Goal: Complete application form: Complete application form

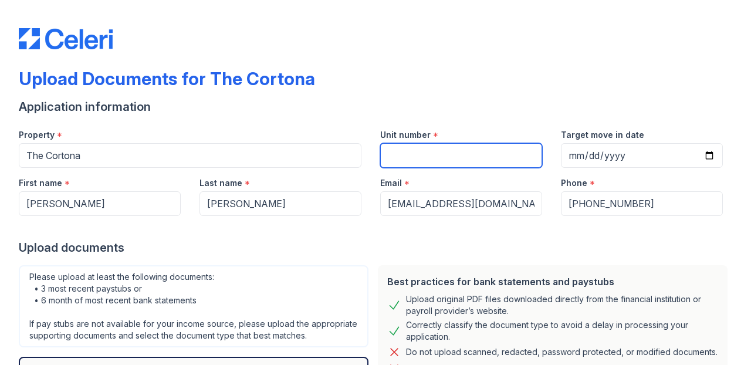
click at [432, 157] on input "Unit number" at bounding box center [461, 155] width 162 height 25
type input "621"
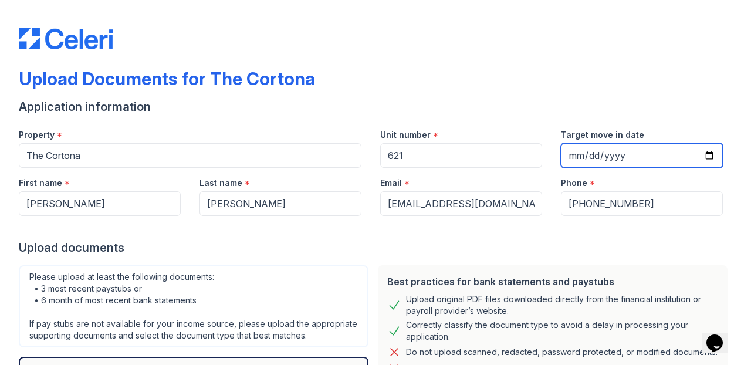
click at [569, 152] on input "Target move in date" at bounding box center [642, 155] width 162 height 25
click at [680, 262] on div "Best practices for bank statements and paystubs Upload original PDF files downl…" at bounding box center [552, 357] width 359 height 195
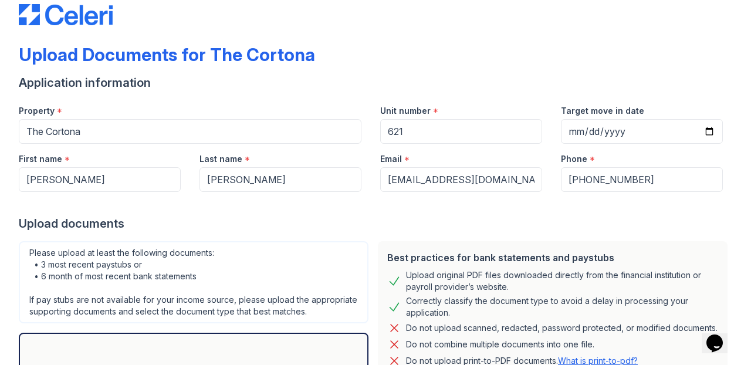
scroll to position [22, 0]
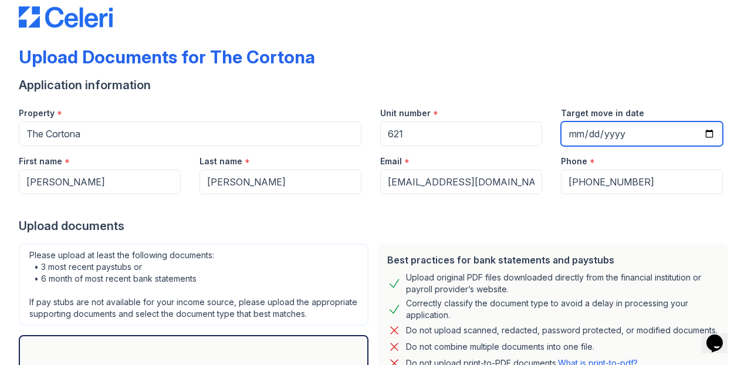
click at [629, 128] on input "2025-10-30" at bounding box center [642, 133] width 162 height 25
type input "2025-10-31"
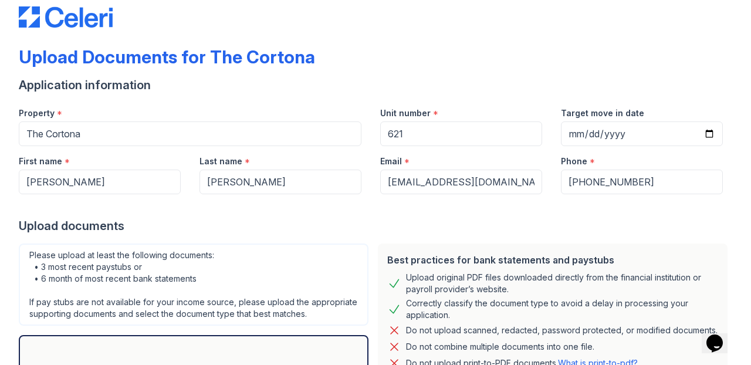
click at [660, 233] on div "Upload documents" at bounding box center [375, 226] width 713 height 16
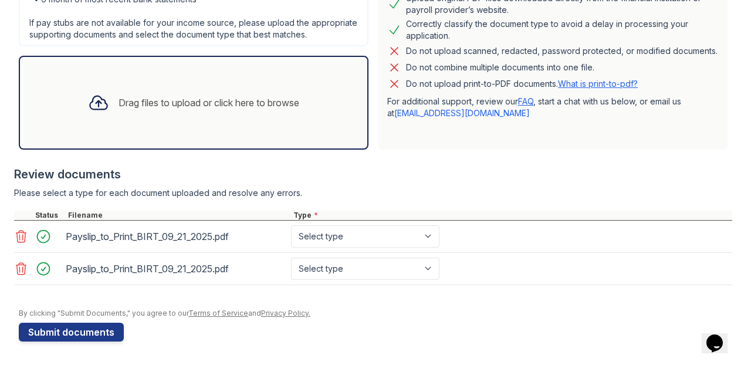
scroll to position [306, 0]
click at [25, 274] on icon at bounding box center [21, 269] width 10 height 12
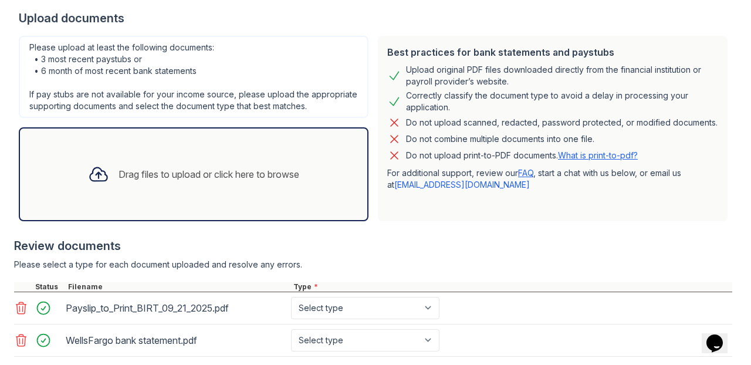
scroll to position [257, 0]
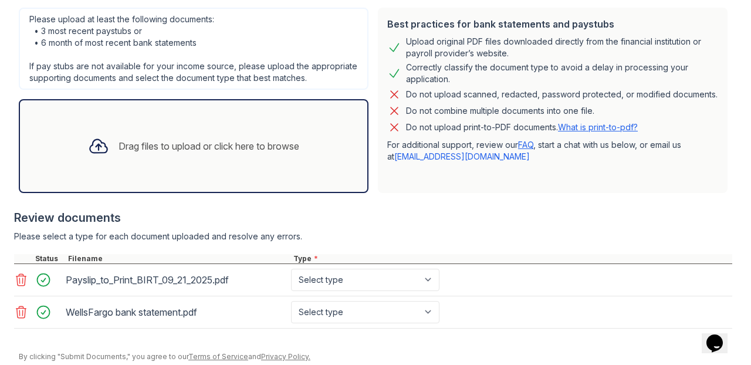
click at [18, 319] on icon at bounding box center [21, 312] width 14 height 14
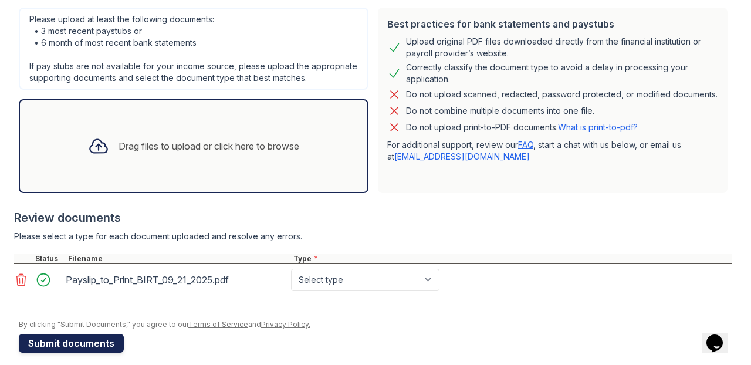
click at [62, 352] on button "Submit documents" at bounding box center [71, 343] width 105 height 19
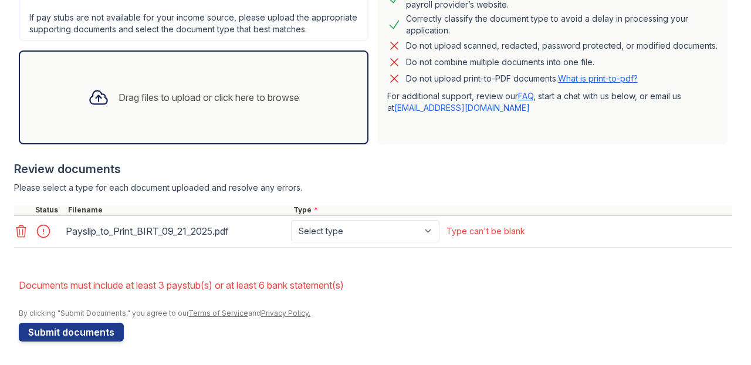
scroll to position [351, 0]
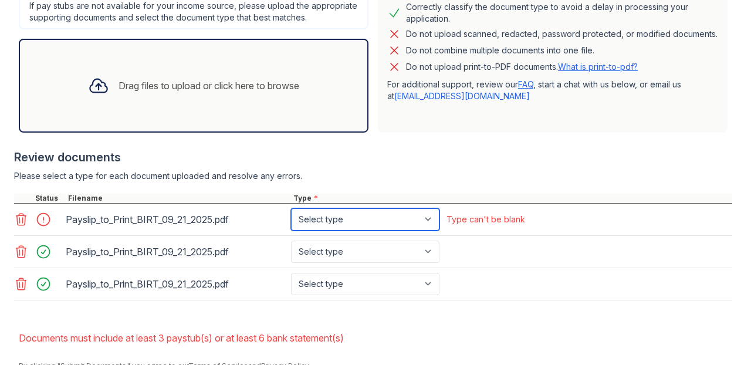
select select "paystub"
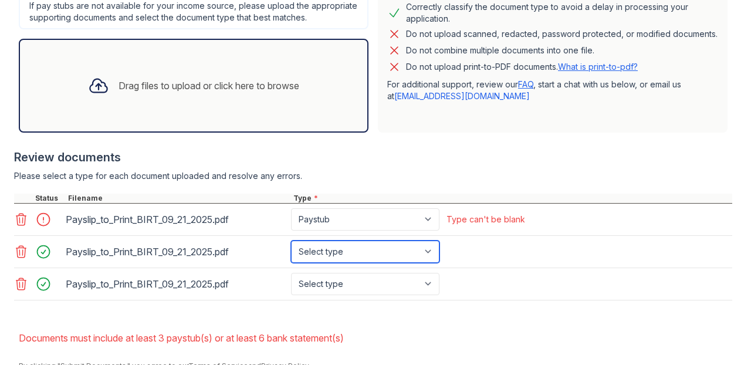
select select "paystub"
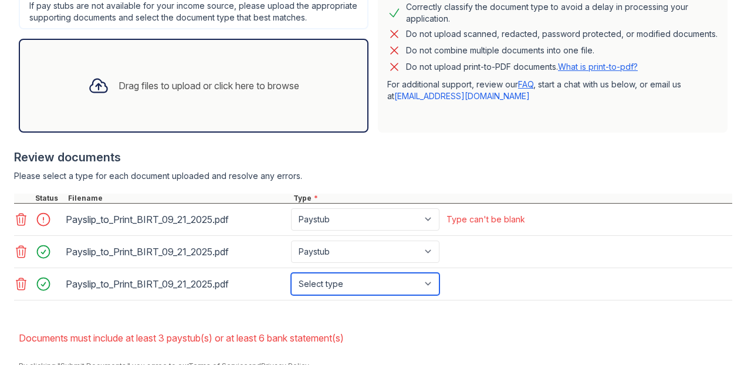
select select "paystub"
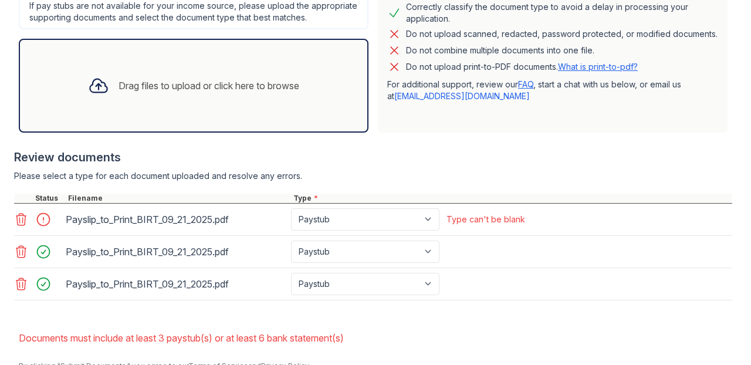
click at [515, 341] on li "Documents must include at least 3 paystub(s) or at least 6 bank statement(s)" at bounding box center [375, 337] width 713 height 23
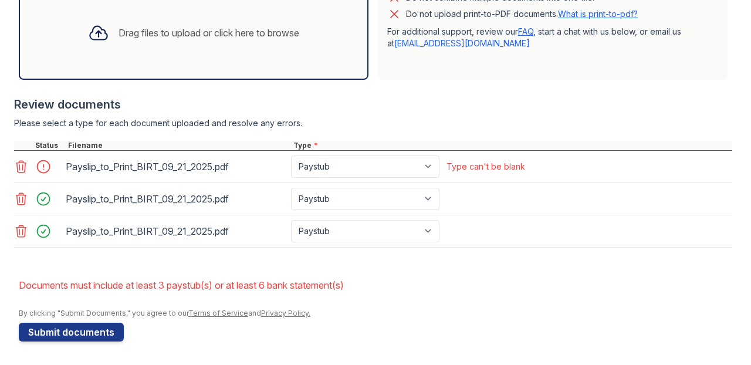
scroll to position [415, 0]
click at [84, 333] on button "Submit documents" at bounding box center [71, 332] width 105 height 19
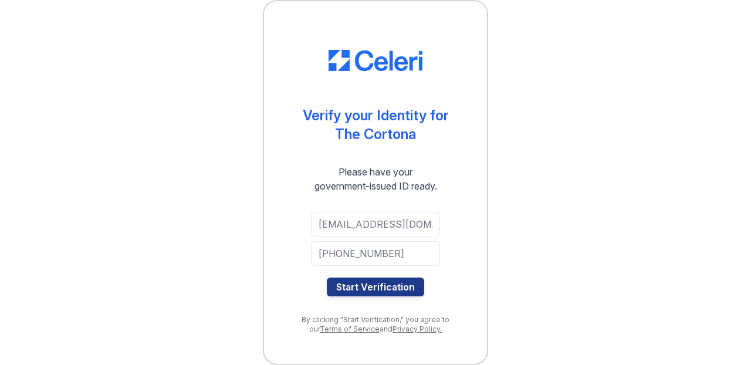
click at [380, 290] on button "Start Verification" at bounding box center [375, 286] width 97 height 19
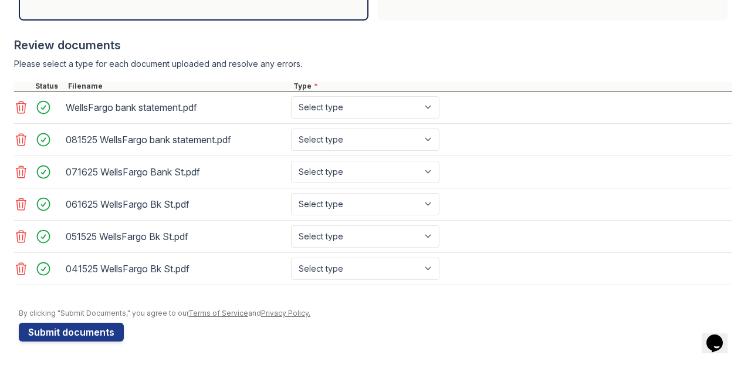
scroll to position [442, 0]
select select "bank_statement"
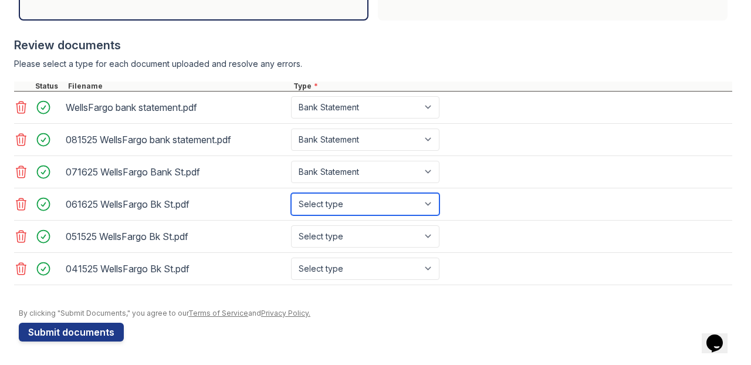
select select "bank_statement"
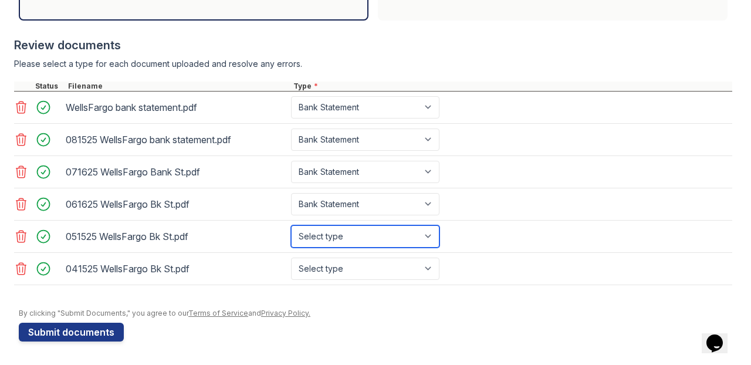
select select "bank_statement"
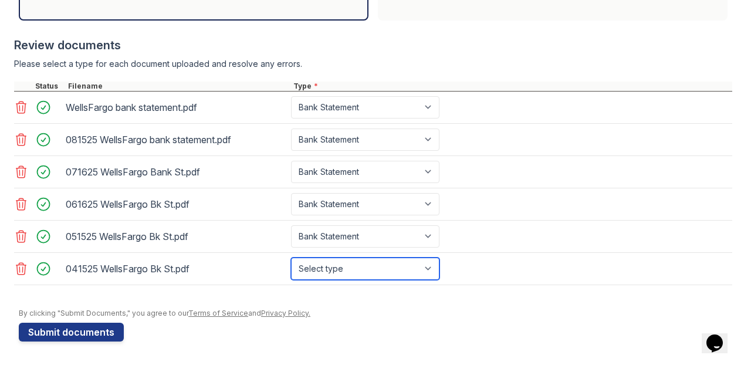
select select "bank_statement"
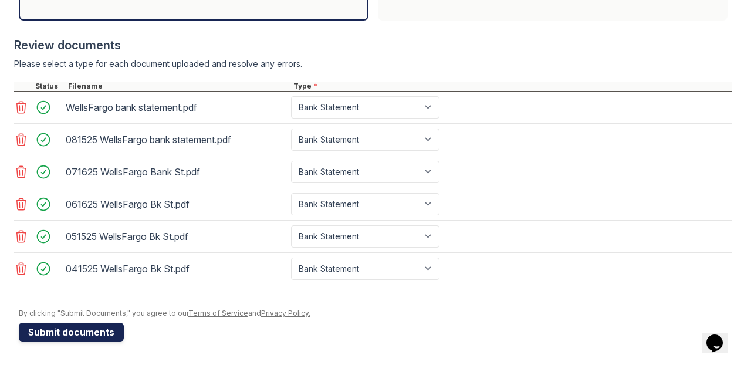
click at [71, 333] on button "Submit documents" at bounding box center [71, 332] width 105 height 19
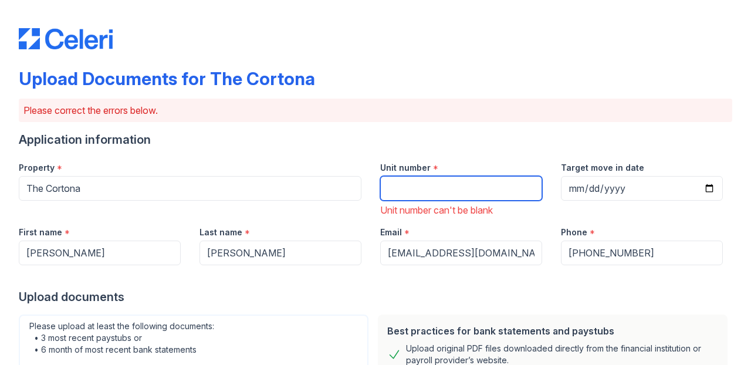
click at [449, 189] on input "Unit number" at bounding box center [461, 188] width 162 height 25
type input "621"
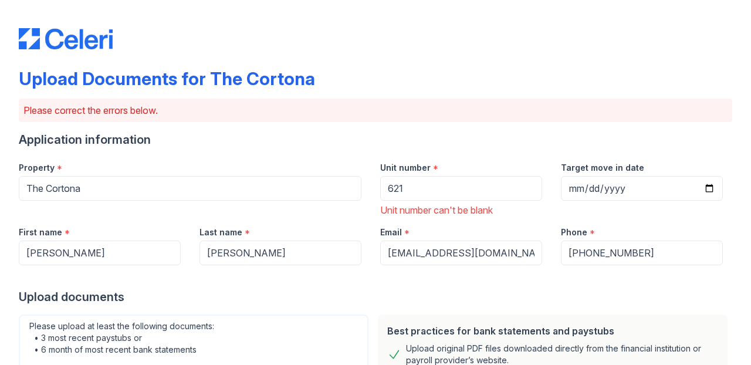
click at [361, 291] on div "Upload documents" at bounding box center [375, 297] width 713 height 16
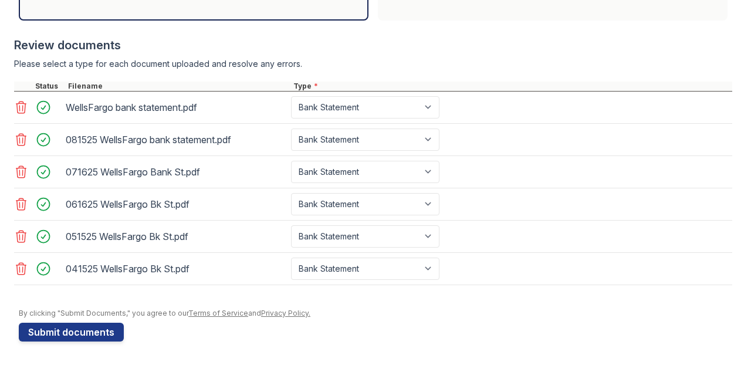
scroll to position [0, 0]
click at [74, 333] on button "Submit documents" at bounding box center [71, 332] width 105 height 19
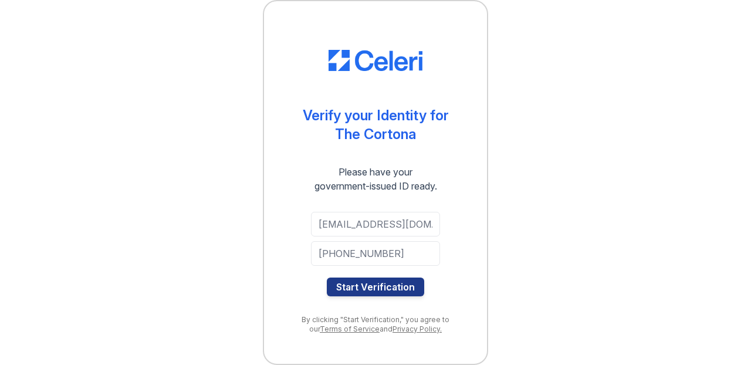
click at [395, 288] on button "Start Verification" at bounding box center [375, 286] width 97 height 19
